Goal: Transaction & Acquisition: Book appointment/travel/reservation

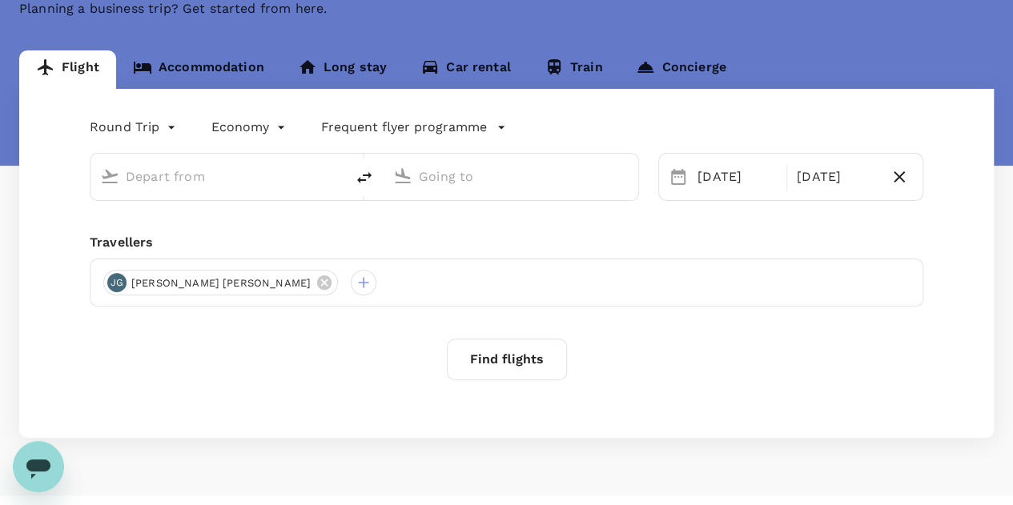
scroll to position [136, 0]
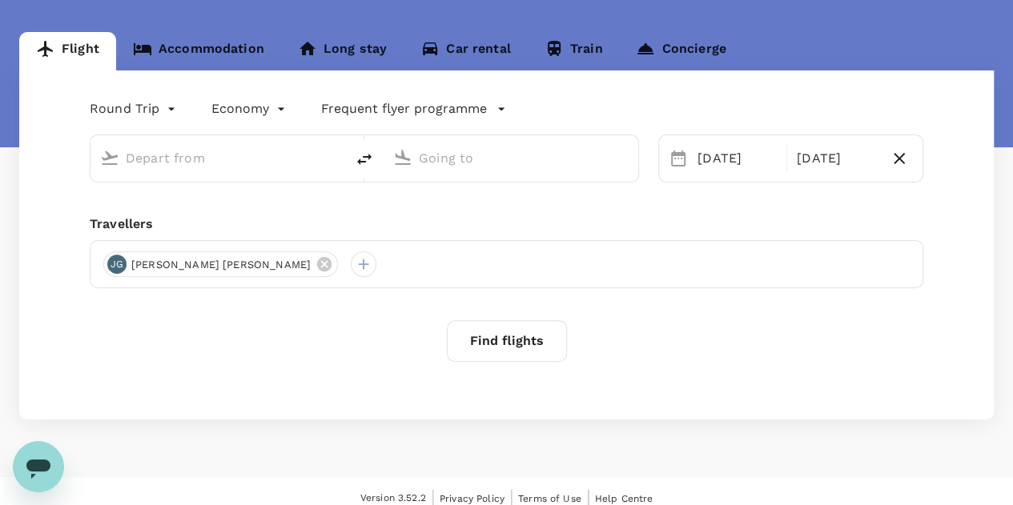
click at [490, 345] on button "Find flights" at bounding box center [507, 341] width 120 height 42
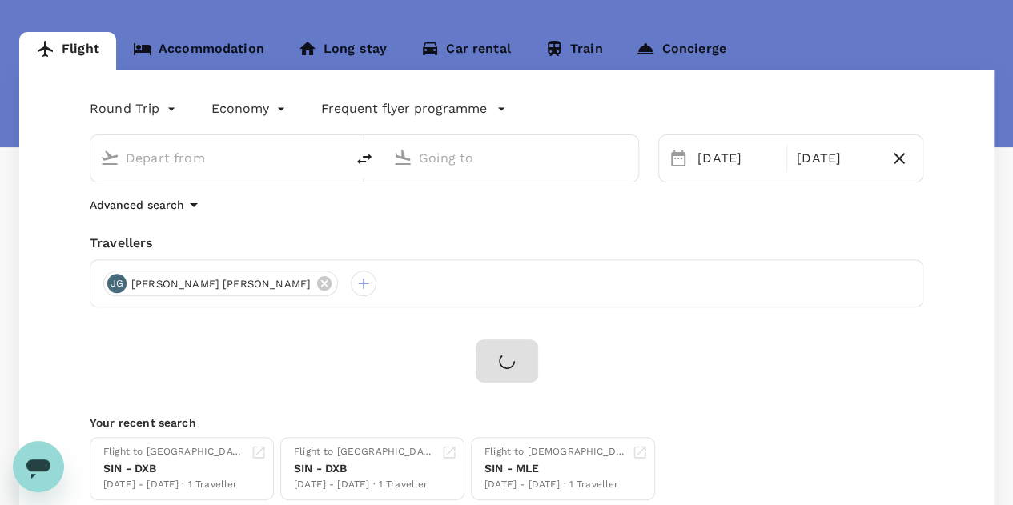
type input "Singapore Changi (SIN)"
type input "Dubai Intl (DXB)"
type input "Singapore Changi (SIN)"
type input "Dubai Intl (DXB)"
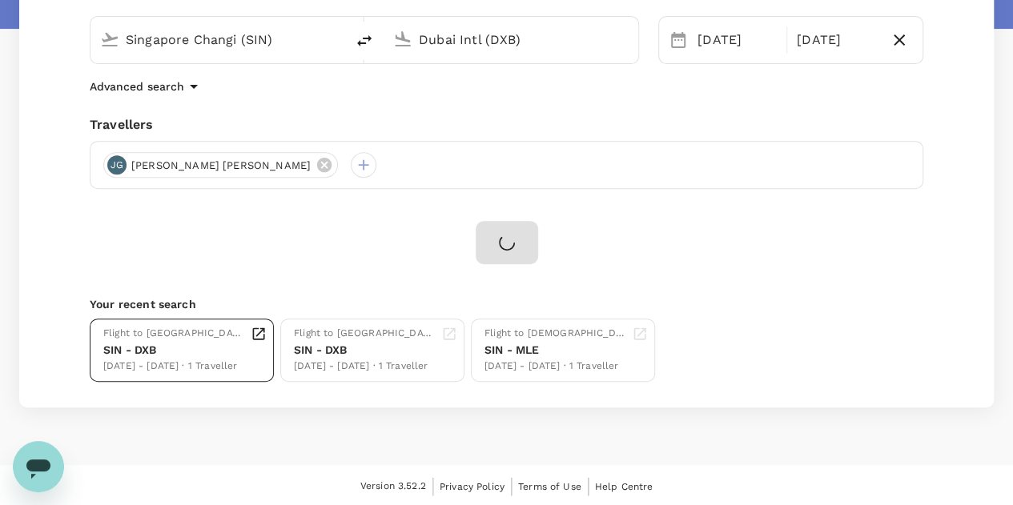
click at [183, 345] on div "SIN - DXB" at bounding box center [173, 350] width 141 height 17
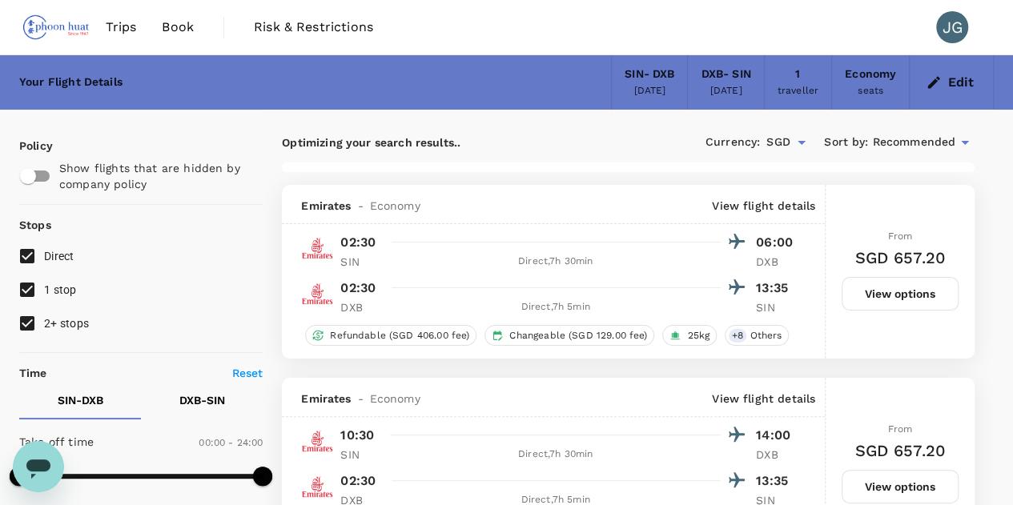
type input "2160"
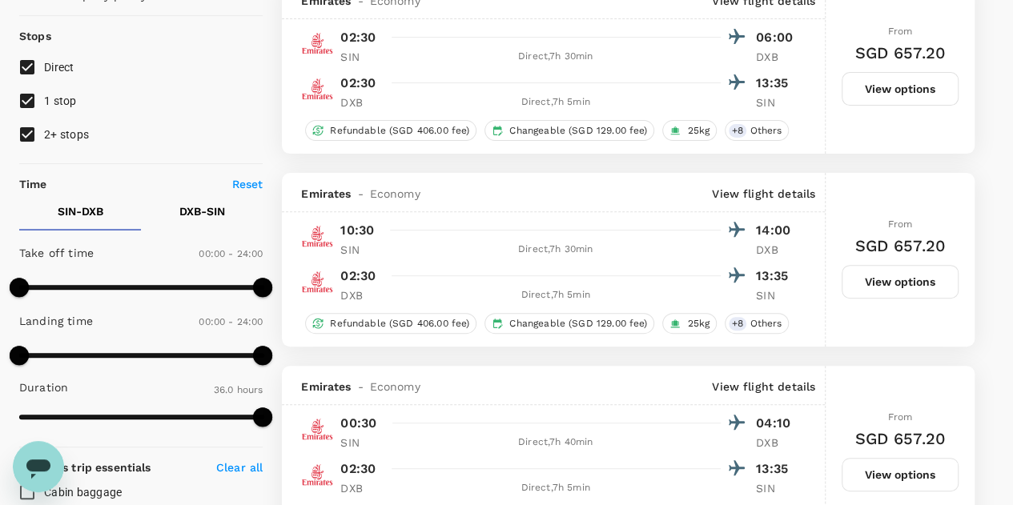
scroll to position [190, 0]
type input "600"
click at [121, 284] on span at bounding box center [192, 286] width 143 height 5
click at [202, 206] on p "DXB - SIN" at bounding box center [202, 211] width 46 height 16
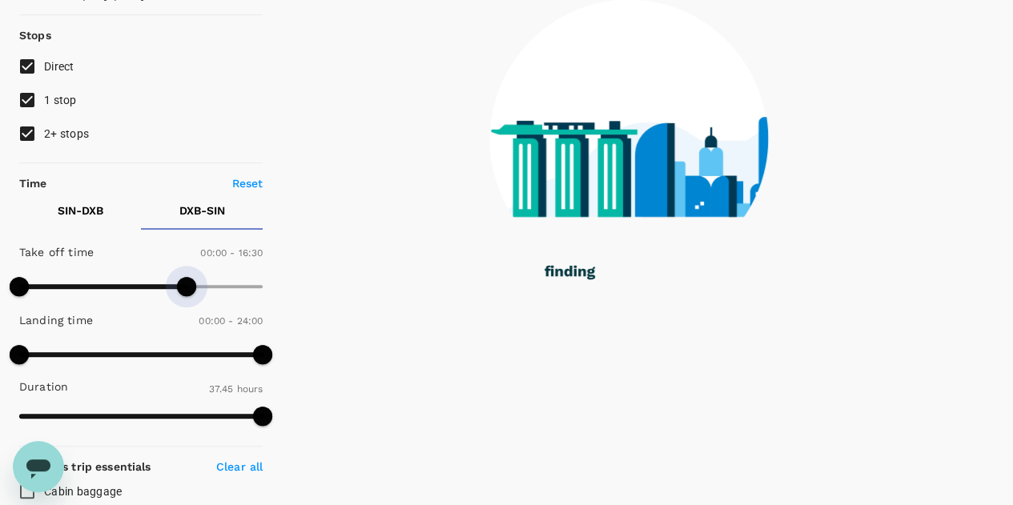
click at [187, 283] on span at bounding box center [140, 287] width 243 height 24
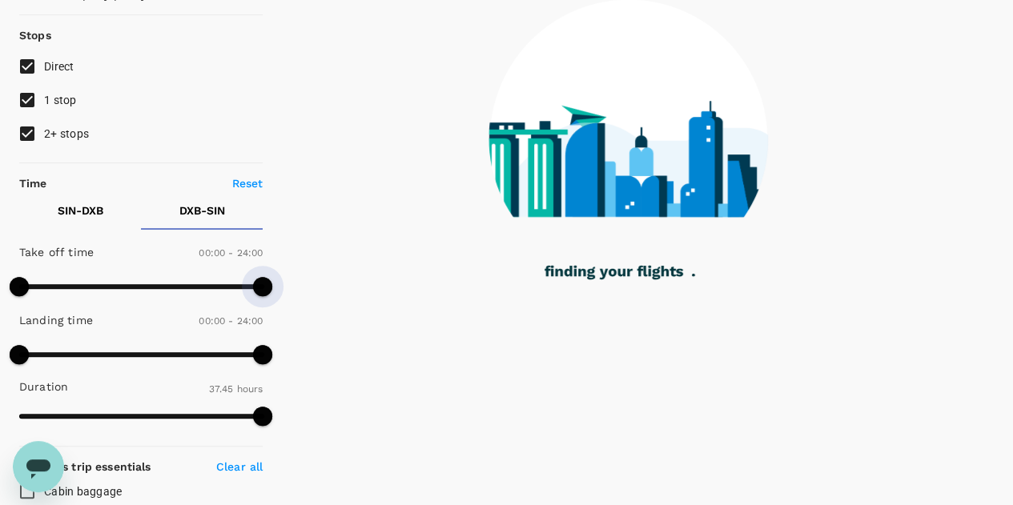
drag, startPoint x: 183, startPoint y: 283, endPoint x: 320, endPoint y: 294, distance: 137.4
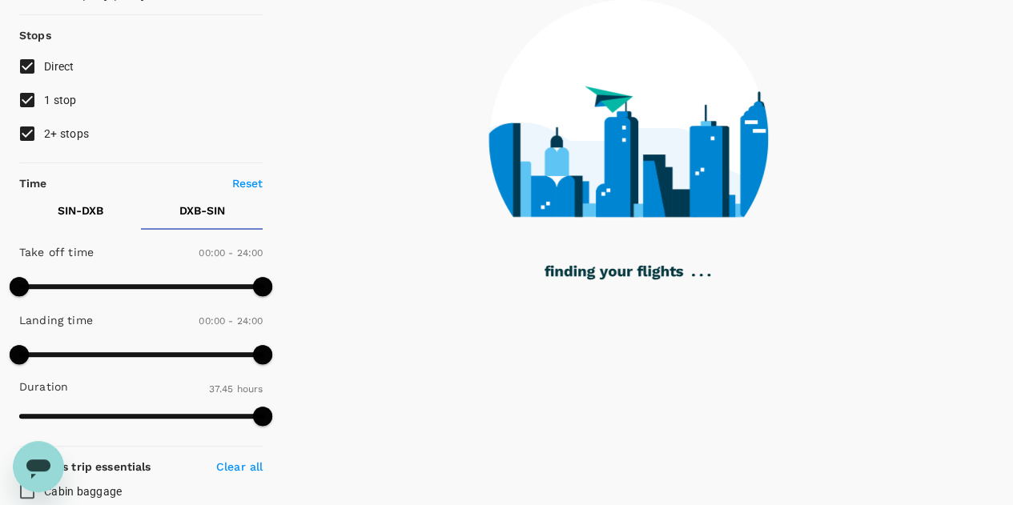
click at [146, 279] on span at bounding box center [140, 287] width 243 height 24
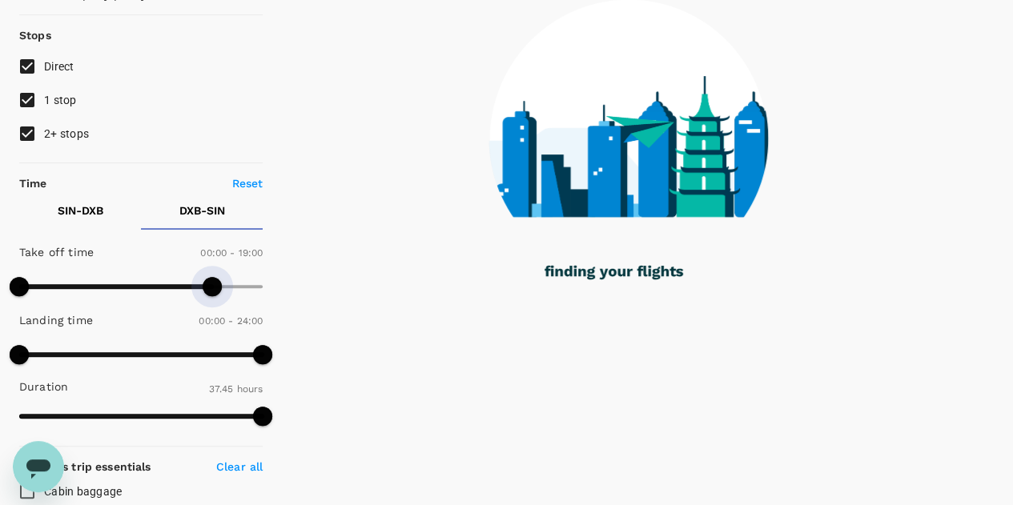
type input "1440"
drag, startPoint x: 146, startPoint y: 279, endPoint x: 418, endPoint y: 286, distance: 272.3
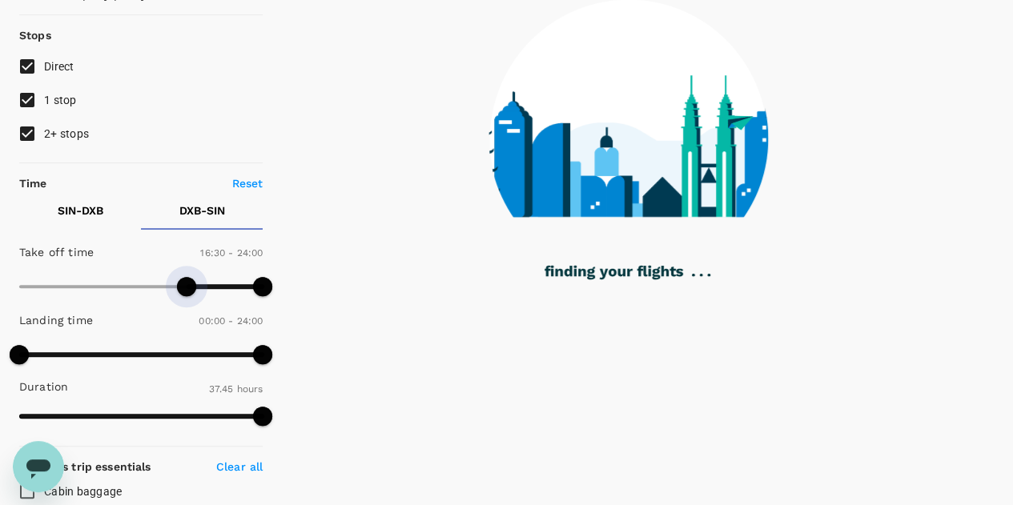
type input "1050"
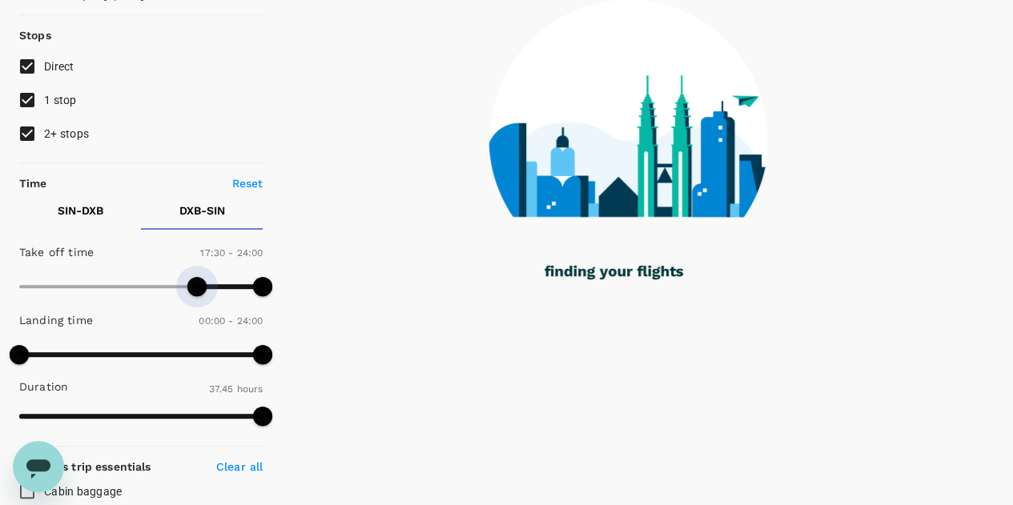
drag, startPoint x: 27, startPoint y: 284, endPoint x: 198, endPoint y: 287, distance: 170.6
click at [198, 287] on span at bounding box center [196, 286] width 19 height 19
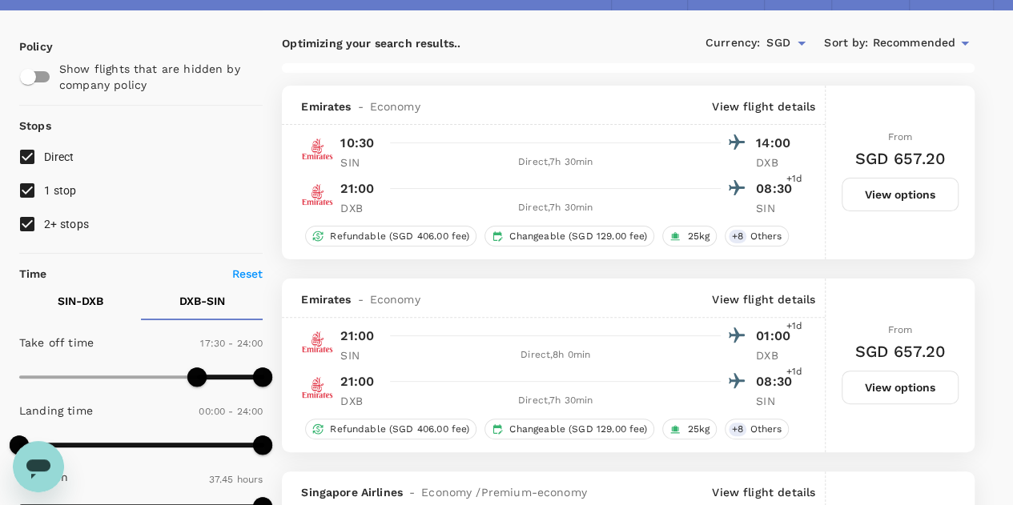
scroll to position [95, 0]
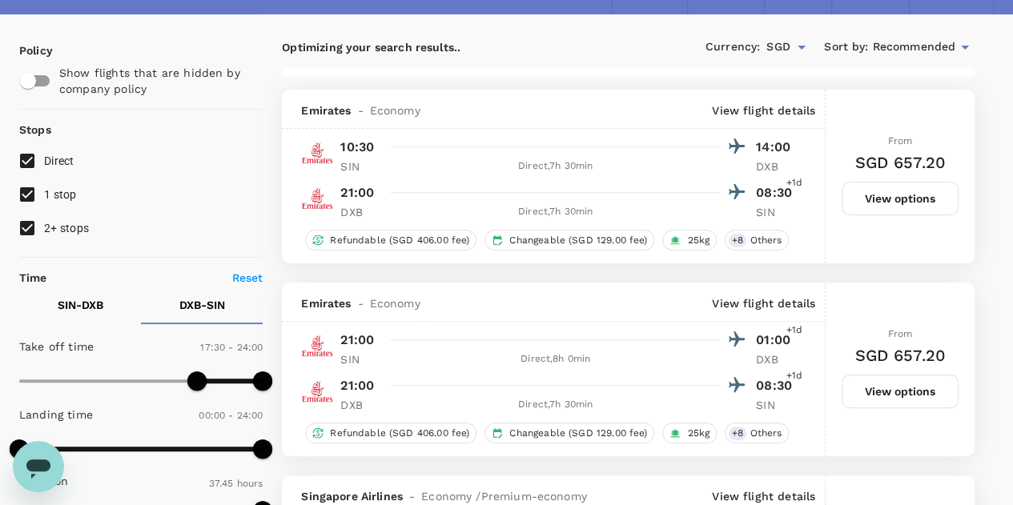
click at [905, 198] on button "View options" at bounding box center [900, 199] width 117 height 34
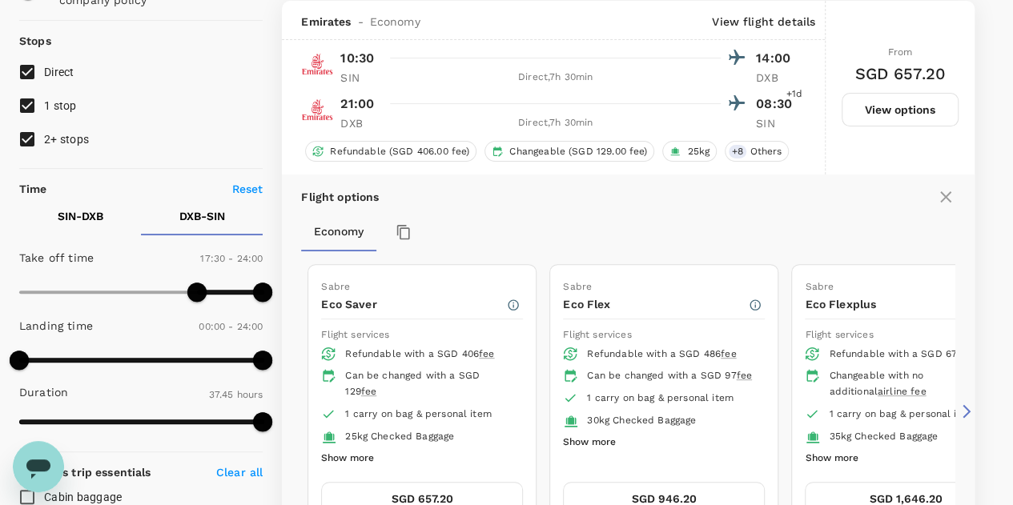
scroll to position [304, 0]
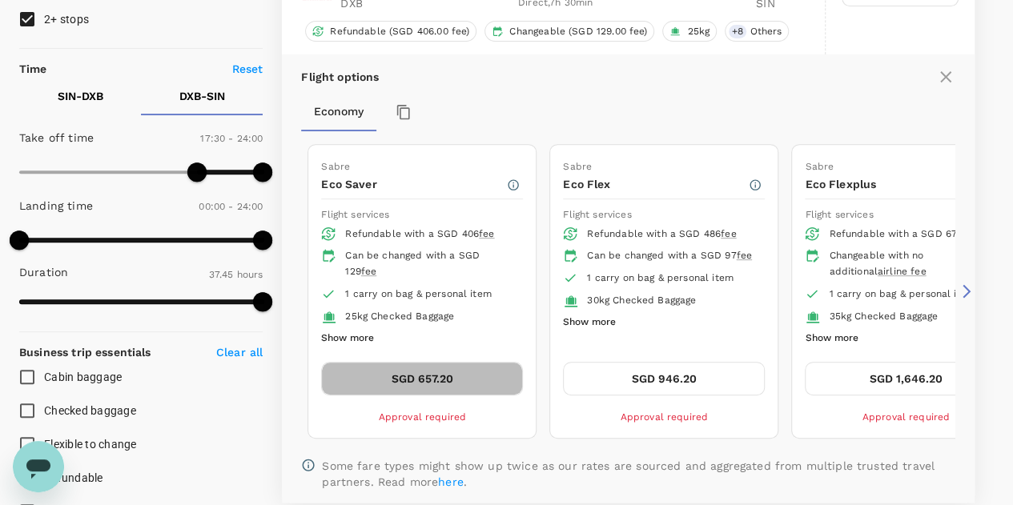
click at [440, 380] on button "SGD 657.20" at bounding box center [422, 379] width 202 height 34
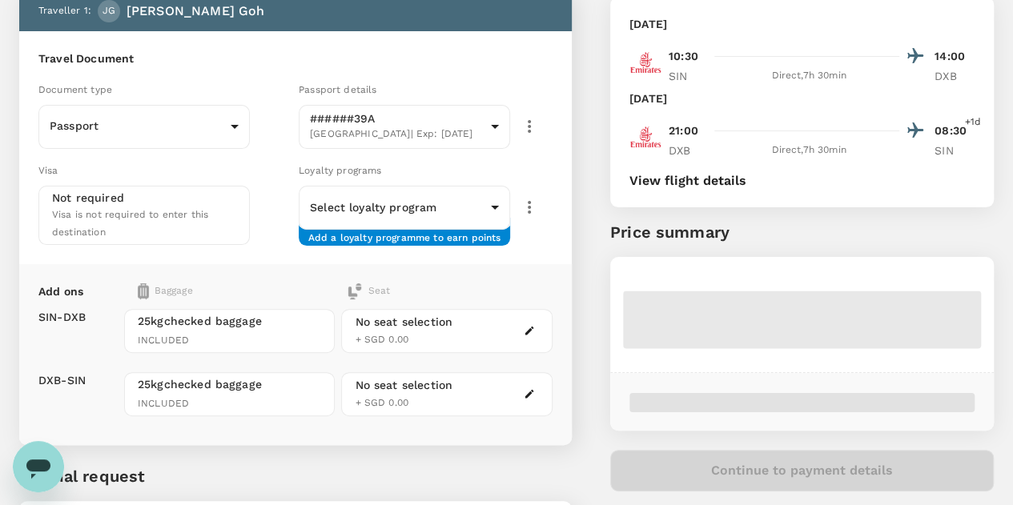
scroll to position [101, 0]
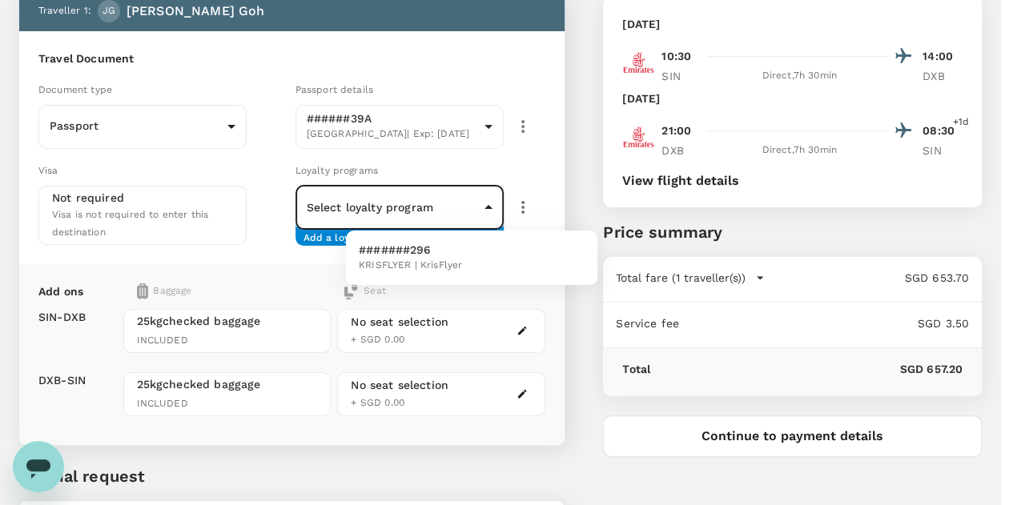
click at [435, 215] on body "Back to flight results Flight review Traveller(s) Traveller 1 : JG Jia Zhen Ser…" at bounding box center [506, 282] width 1013 height 767
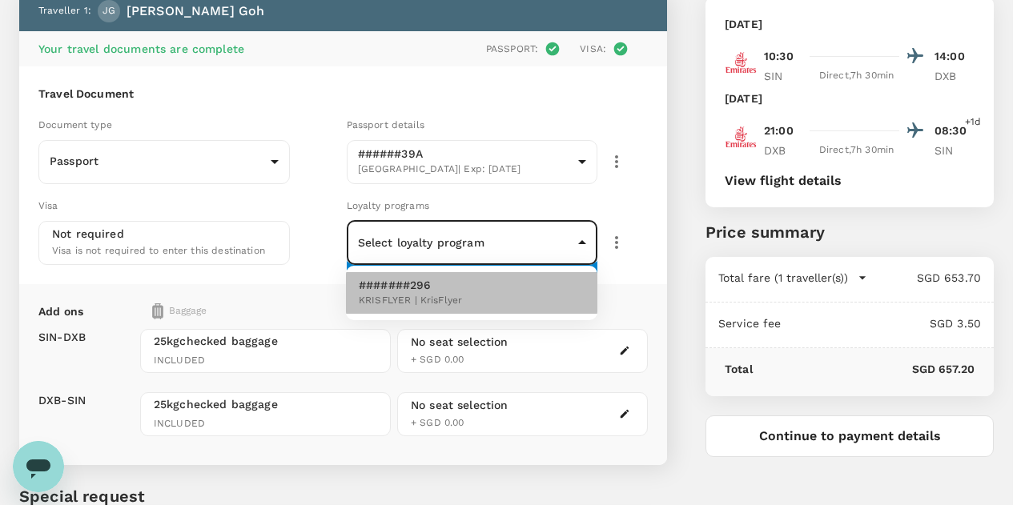
click at [428, 281] on p "#######296" at bounding box center [410, 285] width 103 height 16
type input "2f20b040-2eef-42a9-b874-89af27e9f101"
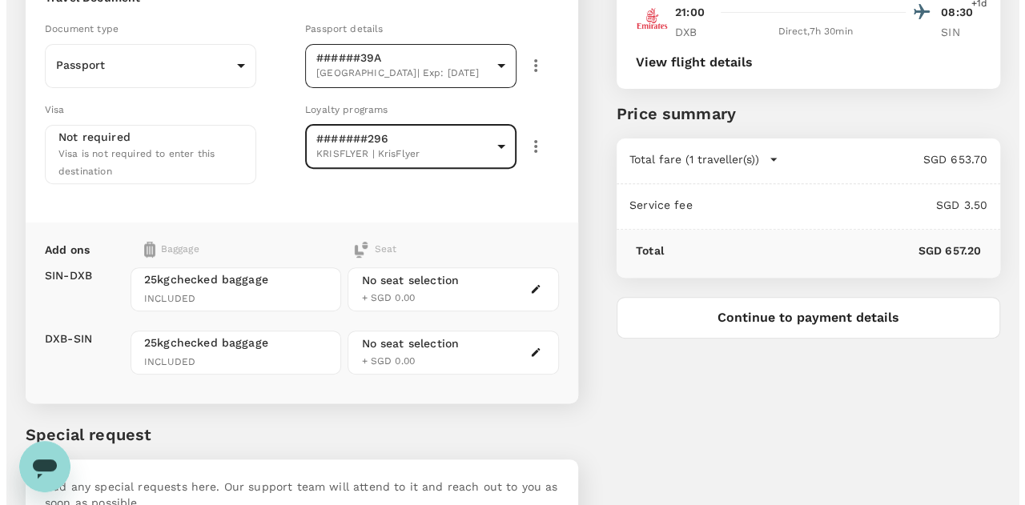
scroll to position [281, 0]
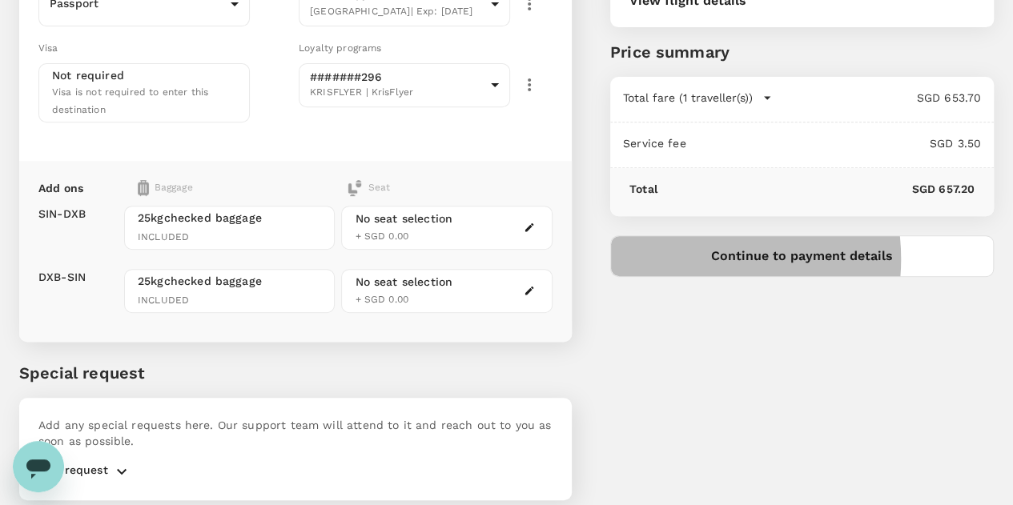
click at [774, 258] on button "Continue to payment details" at bounding box center [802, 256] width 384 height 42
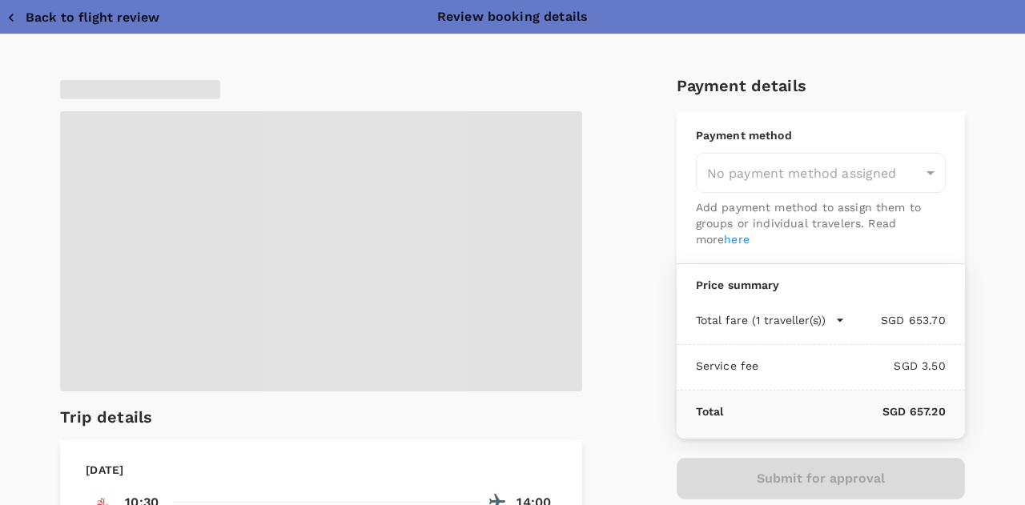
type input "9e97b462-4c25-472c-89ab-f051c91c7086"
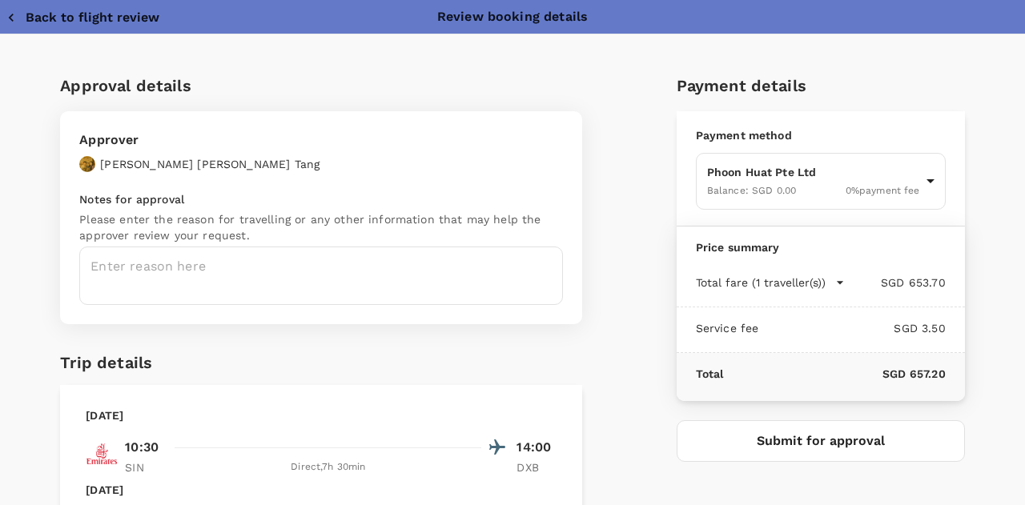
scroll to position [50, 0]
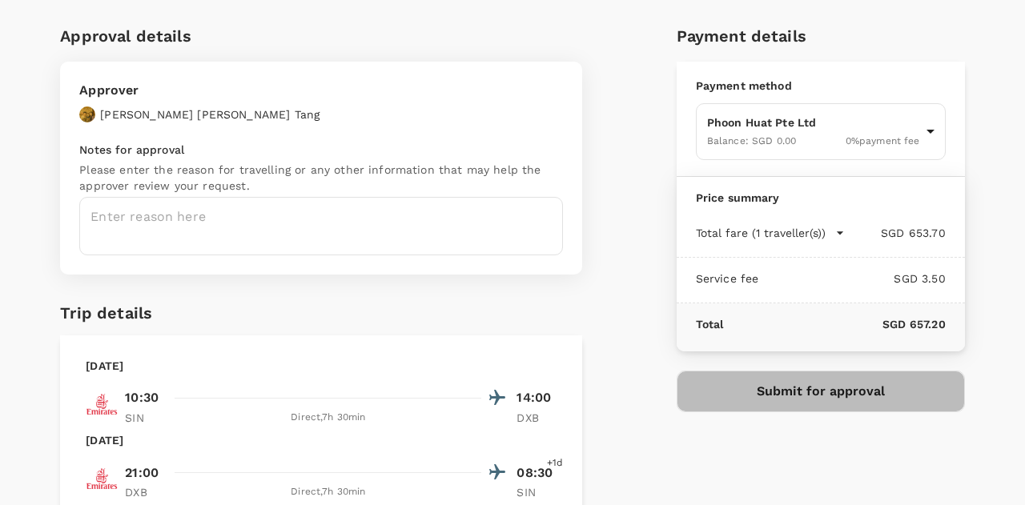
click at [734, 396] on button "Submit for approval" at bounding box center [821, 392] width 288 height 42
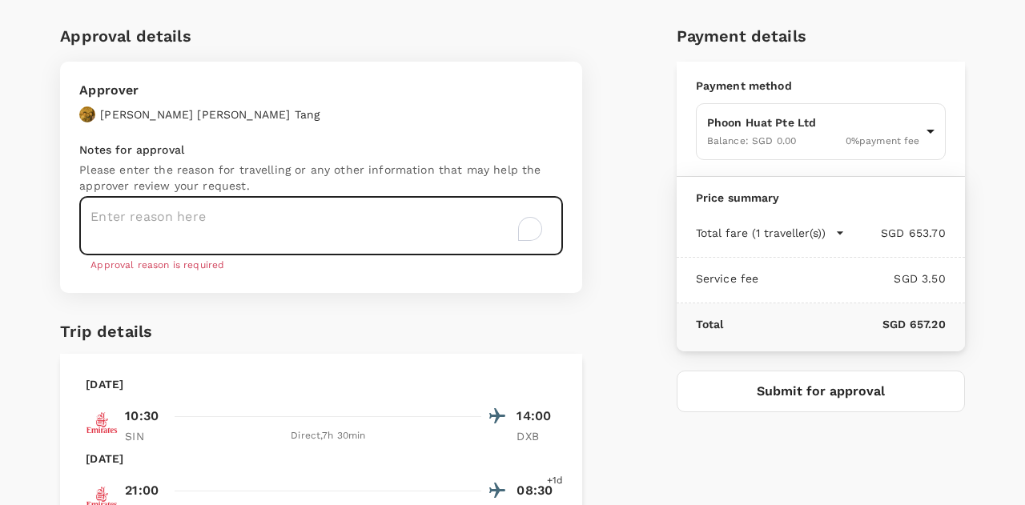
click at [426, 226] on textarea "To enrich screen reader interactions, please activate Accessibility in Grammarl…" at bounding box center [321, 226] width 484 height 58
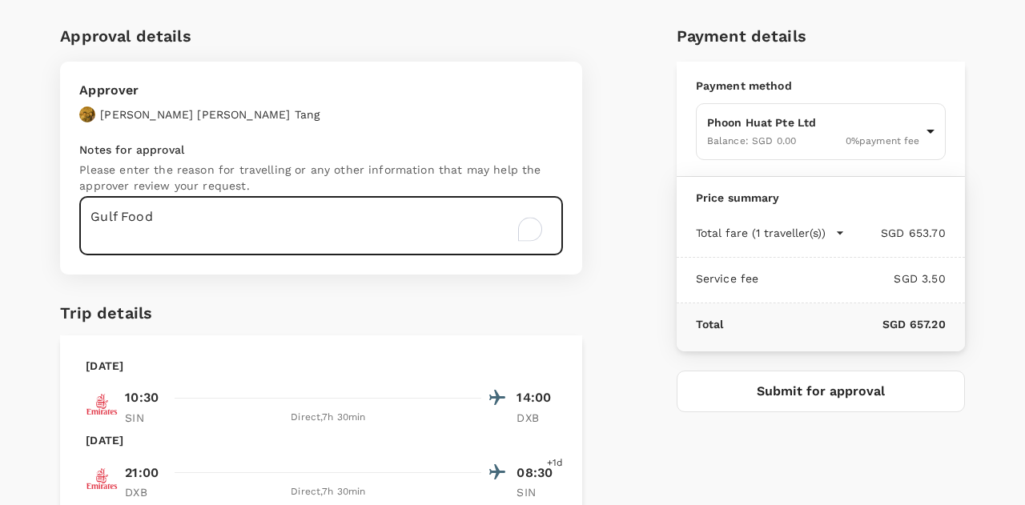
type textarea "Gulf Food"
click at [743, 401] on button "Submit for approval" at bounding box center [821, 392] width 288 height 42
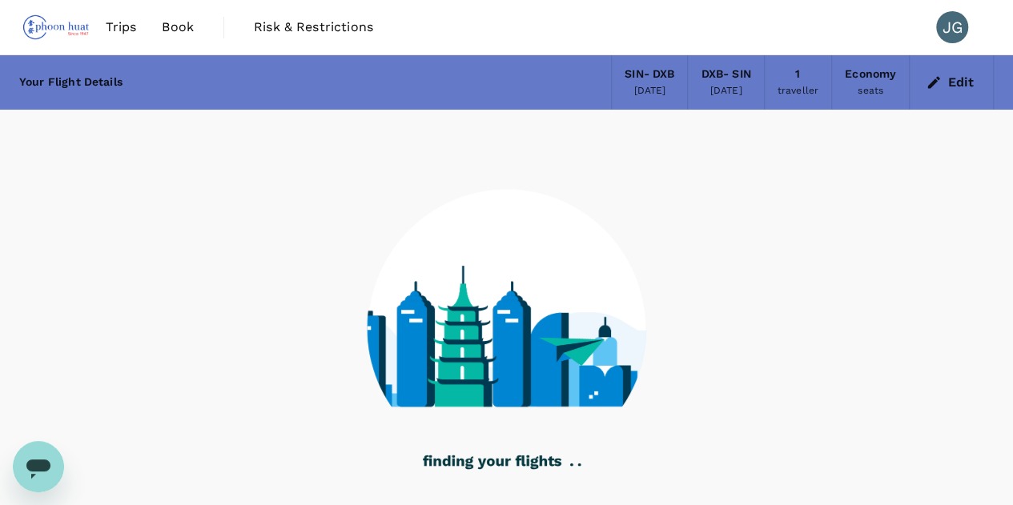
click at [125, 28] on span "Trips" at bounding box center [121, 27] width 31 height 19
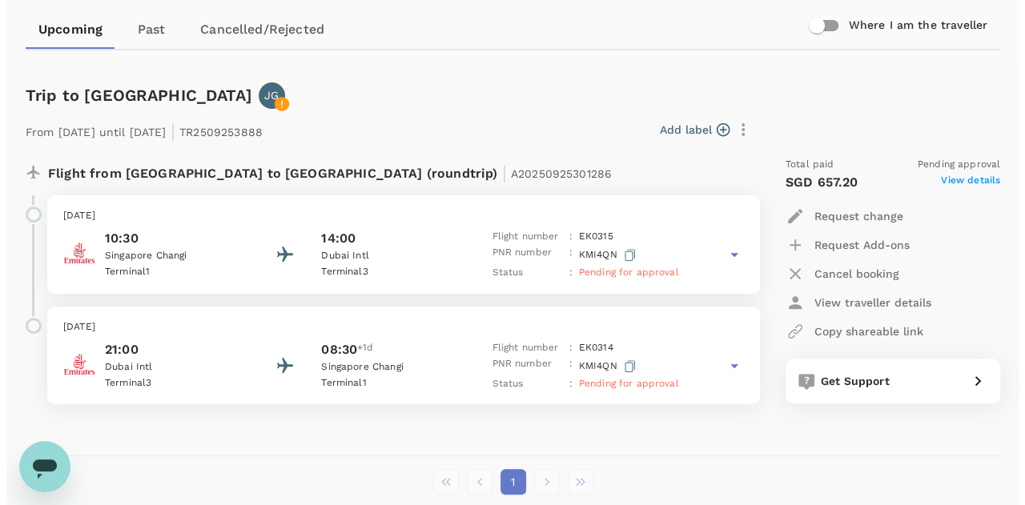
scroll to position [159, 0]
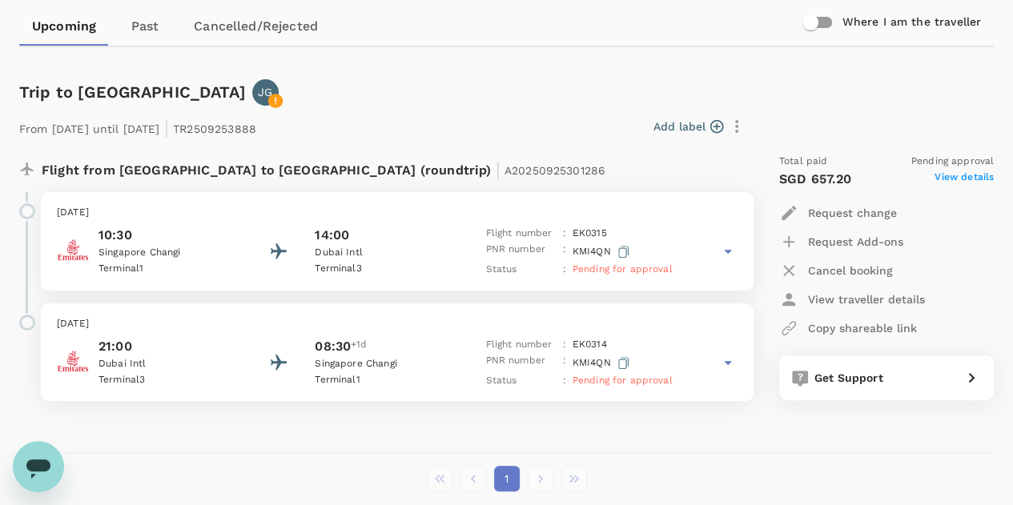
click at [825, 210] on p "Request change" at bounding box center [852, 213] width 89 height 16
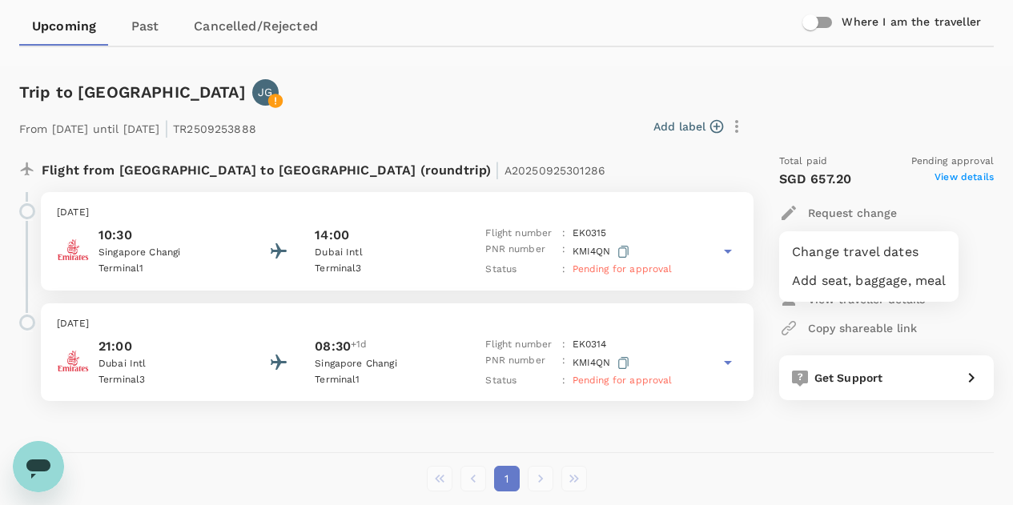
click at [834, 245] on li "Change travel dates" at bounding box center [868, 252] width 179 height 29
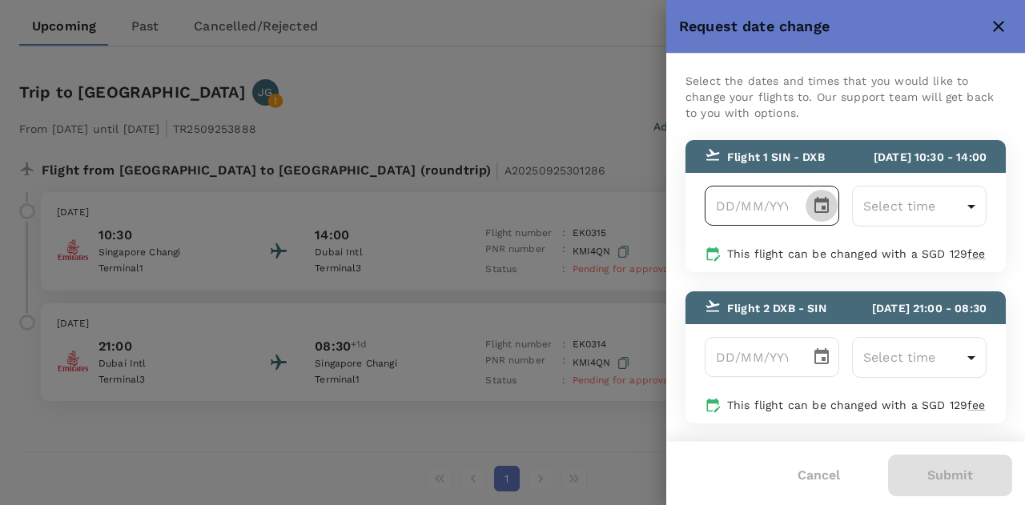
click at [822, 213] on icon "Choose date" at bounding box center [821, 205] width 14 height 16
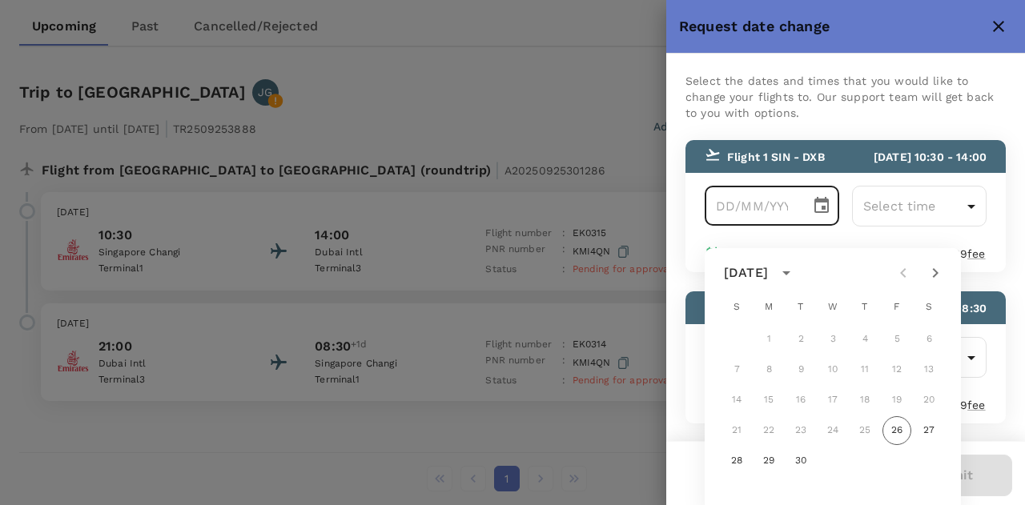
click at [941, 277] on icon "Next month" at bounding box center [935, 272] width 19 height 19
click at [934, 428] on button "25" at bounding box center [928, 430] width 29 height 29
type input "25/10/2025"
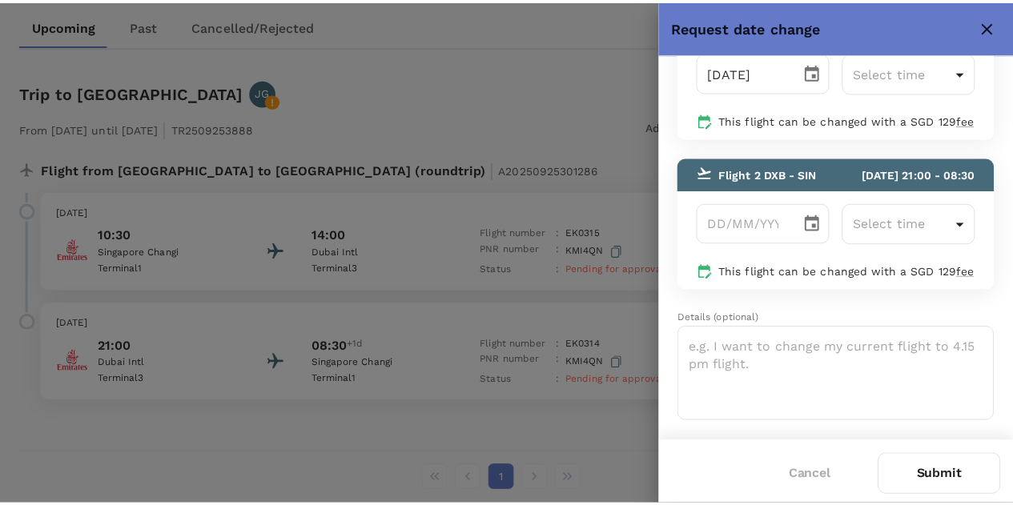
scroll to position [202, 0]
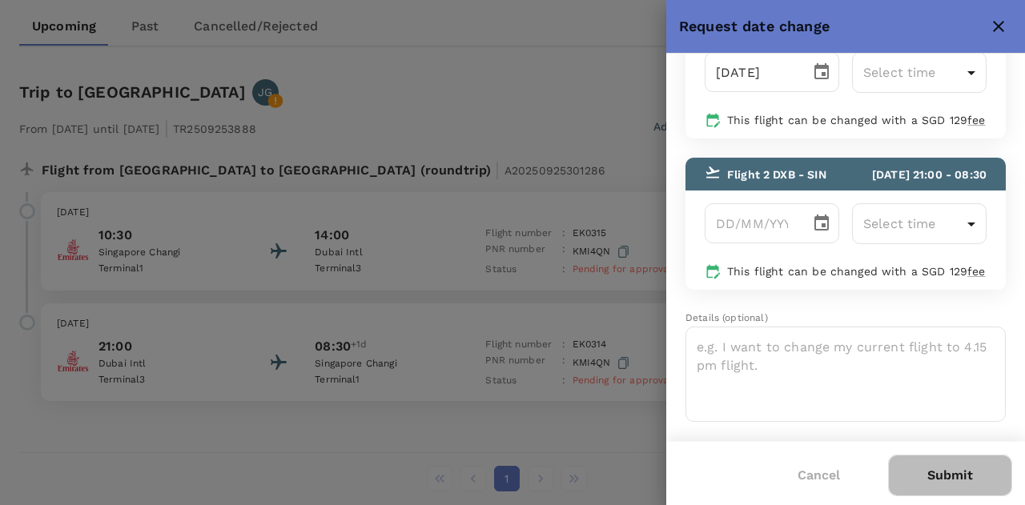
click at [918, 468] on button "Submit" at bounding box center [950, 476] width 124 height 42
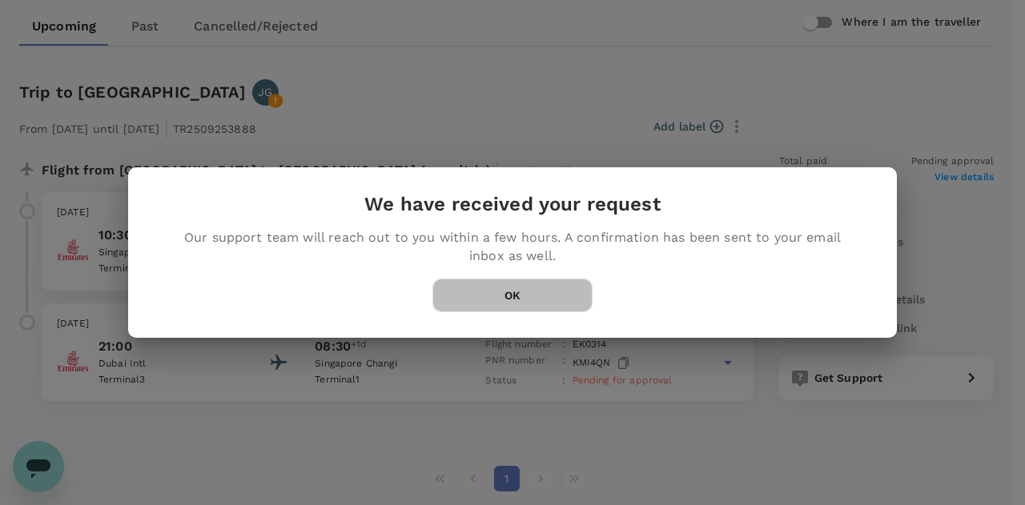
click at [516, 300] on button "OK" at bounding box center [512, 296] width 160 height 34
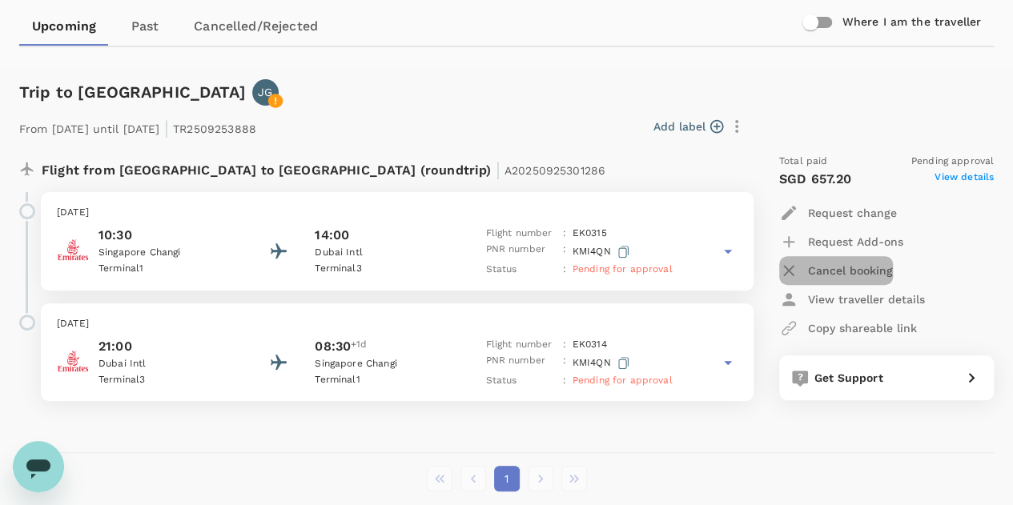
click at [836, 264] on p "Cancel booking" at bounding box center [850, 271] width 85 height 16
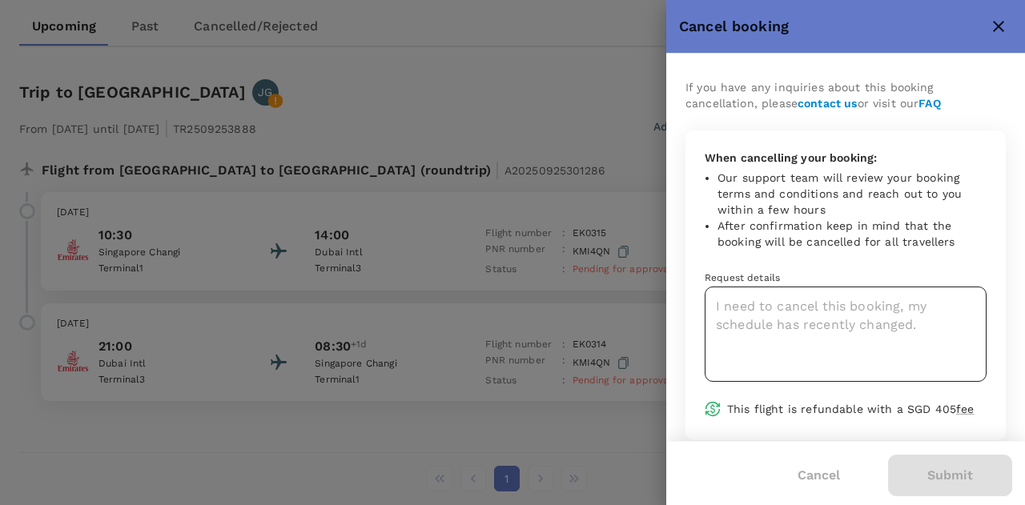
click at [843, 322] on textarea at bounding box center [846, 334] width 282 height 95
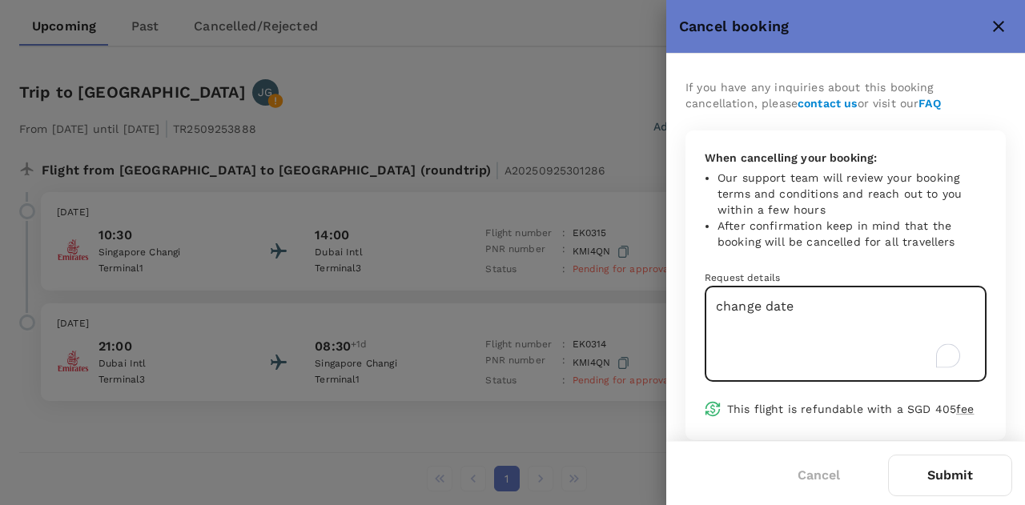
type textarea "change date"
click at [918, 466] on button "Submit" at bounding box center [950, 476] width 124 height 42
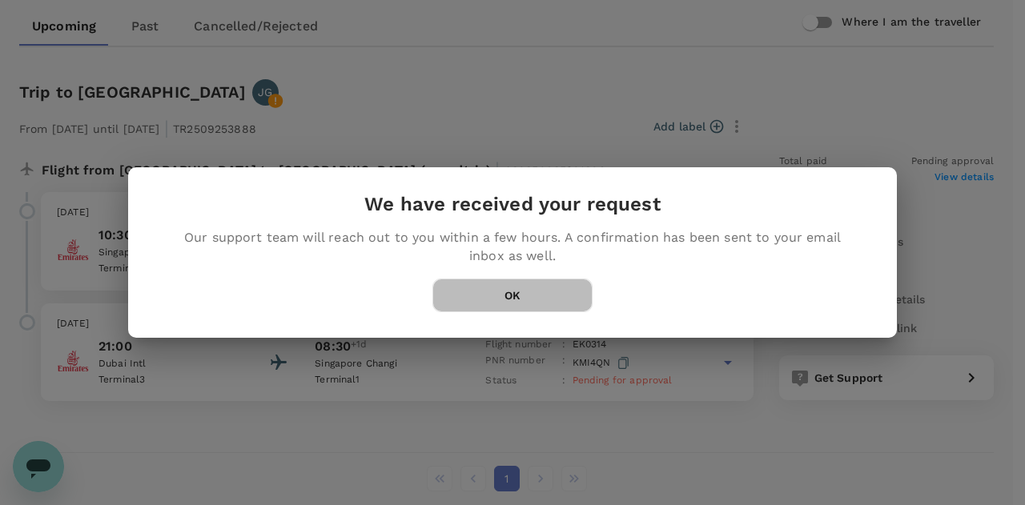
click at [557, 299] on button "OK" at bounding box center [512, 296] width 160 height 34
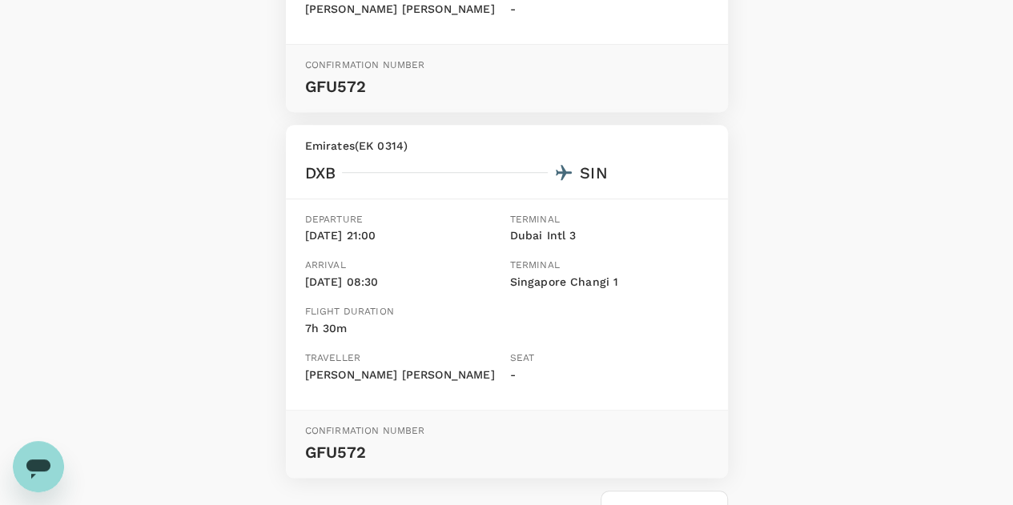
scroll to position [611, 0]
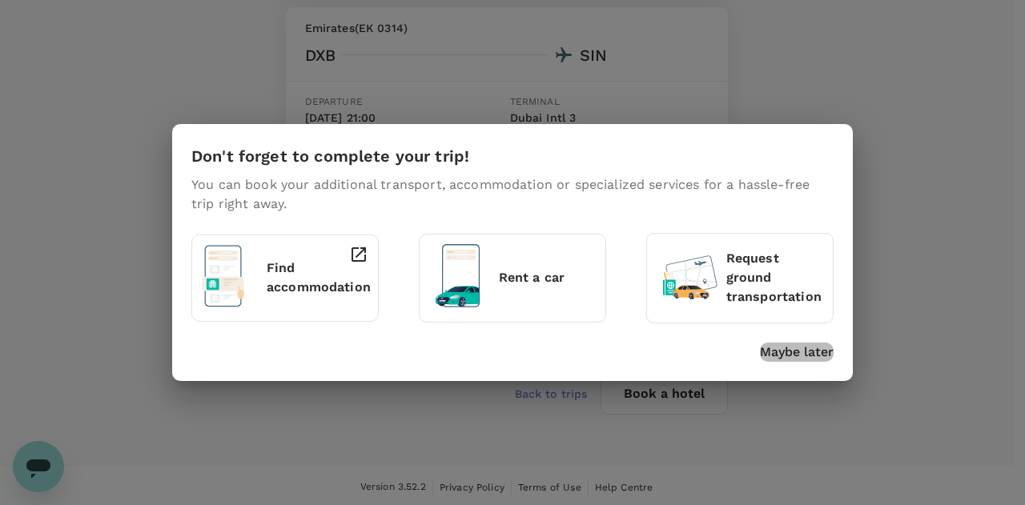
click at [783, 351] on p "Maybe later" at bounding box center [797, 352] width 74 height 19
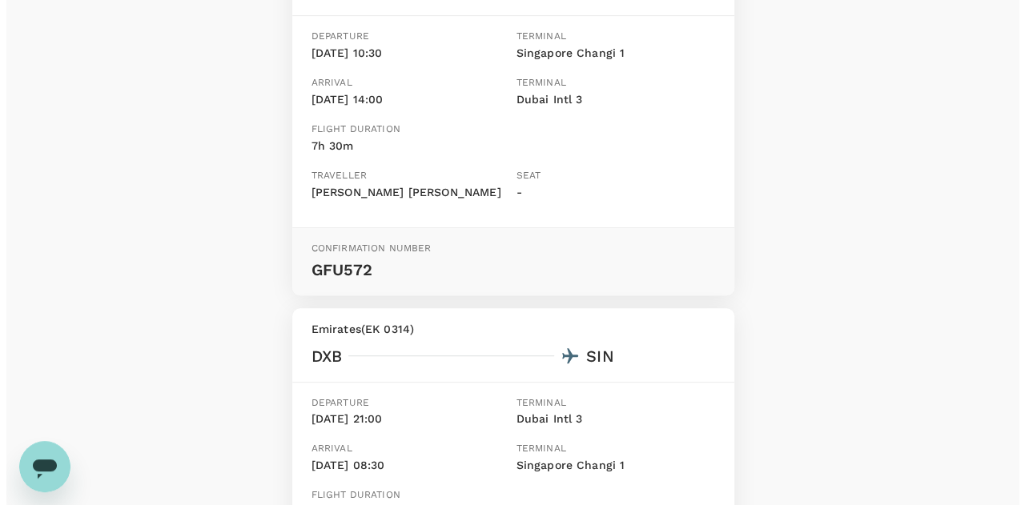
scroll to position [0, 0]
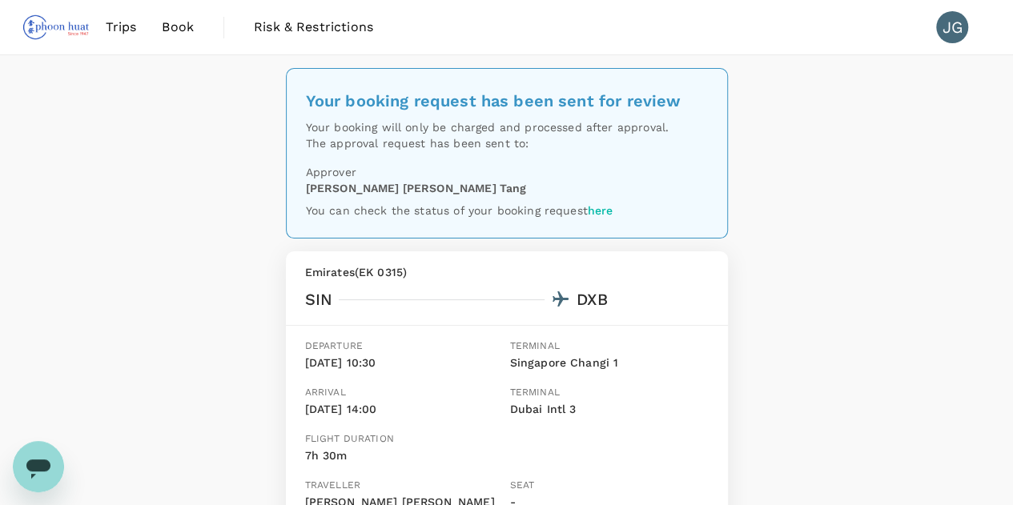
click at [115, 33] on span "Trips" at bounding box center [121, 27] width 31 height 19
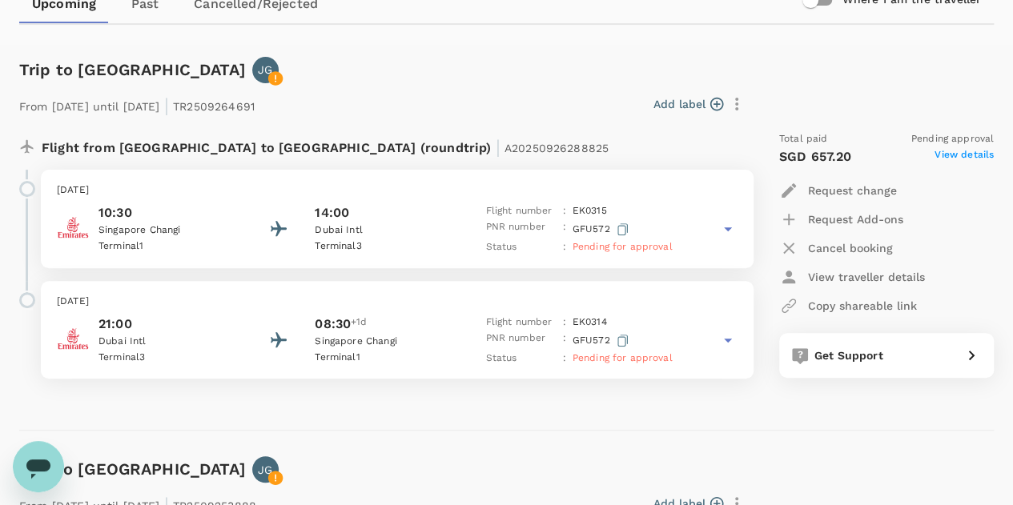
scroll to position [180, 0]
